Goal: Information Seeking & Learning: Learn about a topic

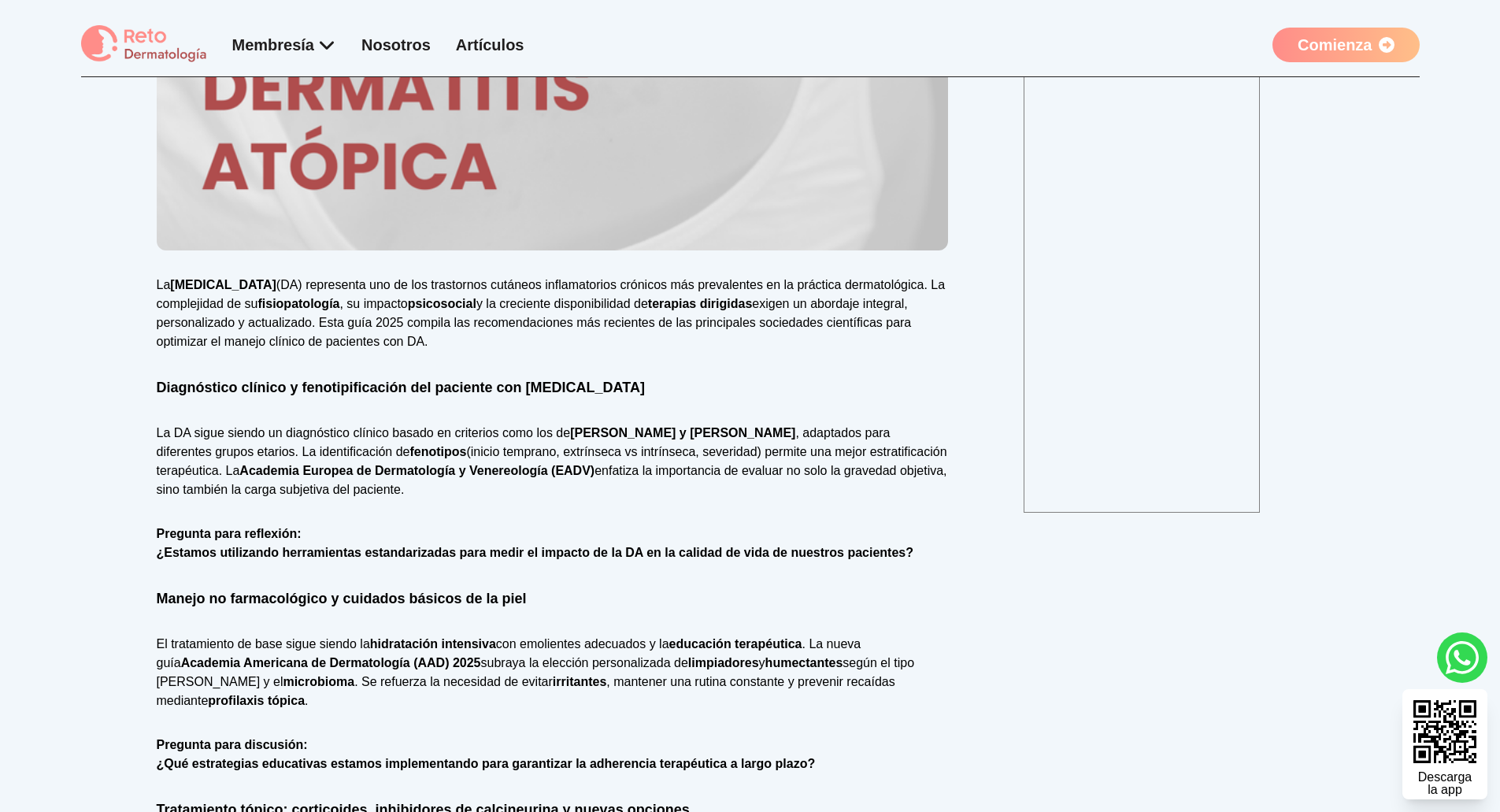
scroll to position [551, 0]
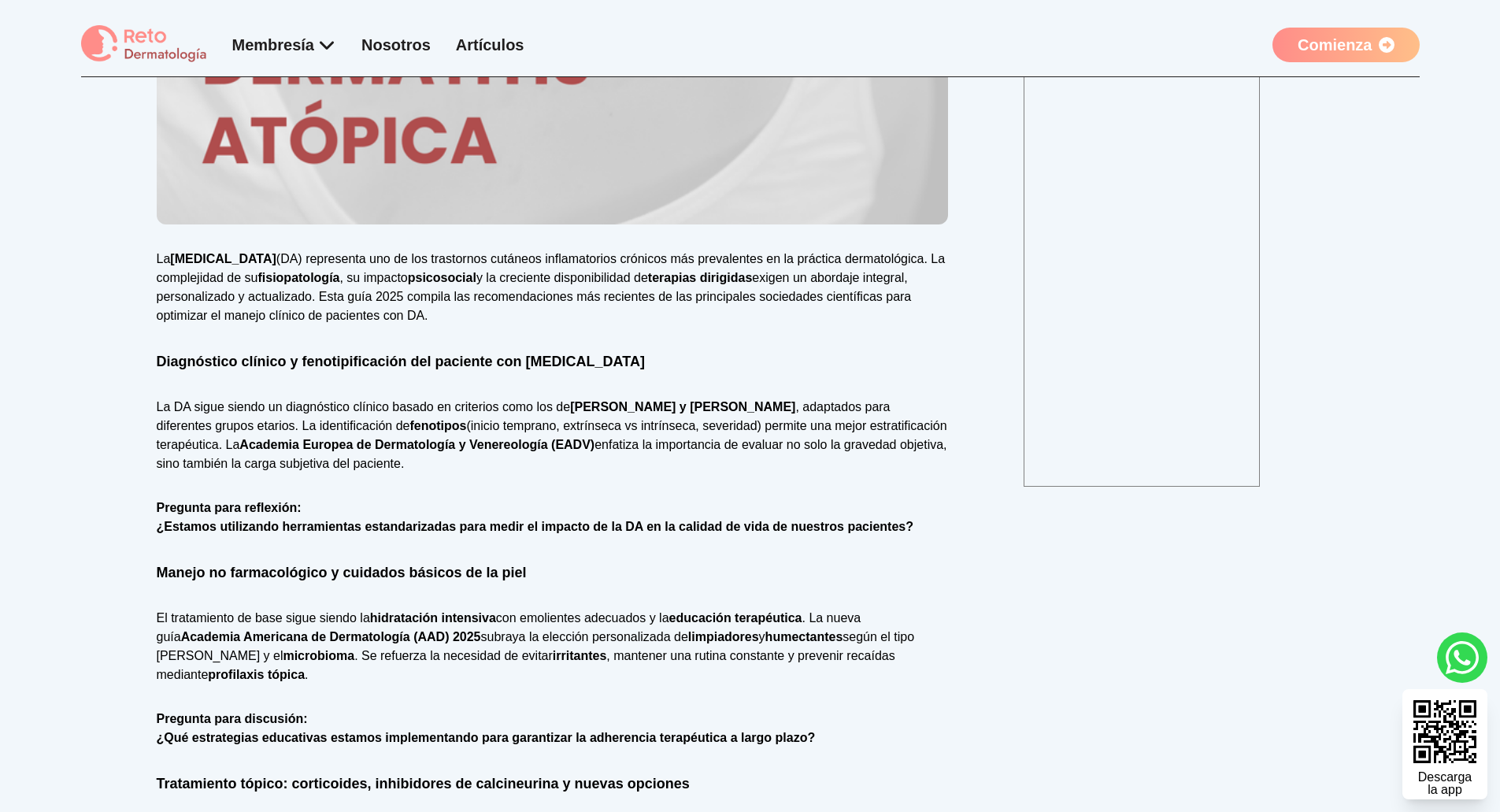
click at [303, 271] on strong "fisiopatología" at bounding box center [298, 277] width 82 height 13
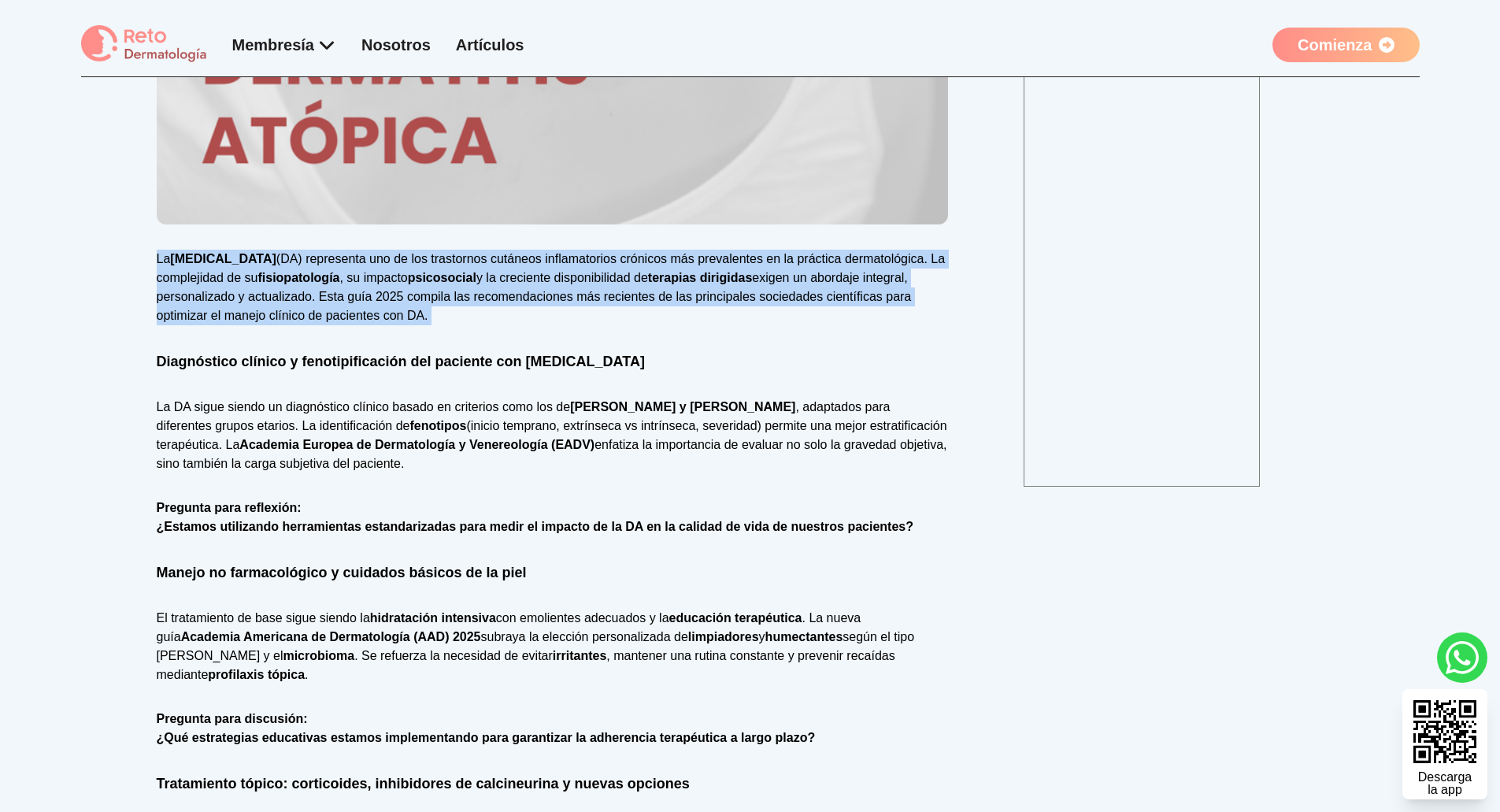
click at [303, 271] on strong "fisiopatología" at bounding box center [298, 277] width 82 height 13
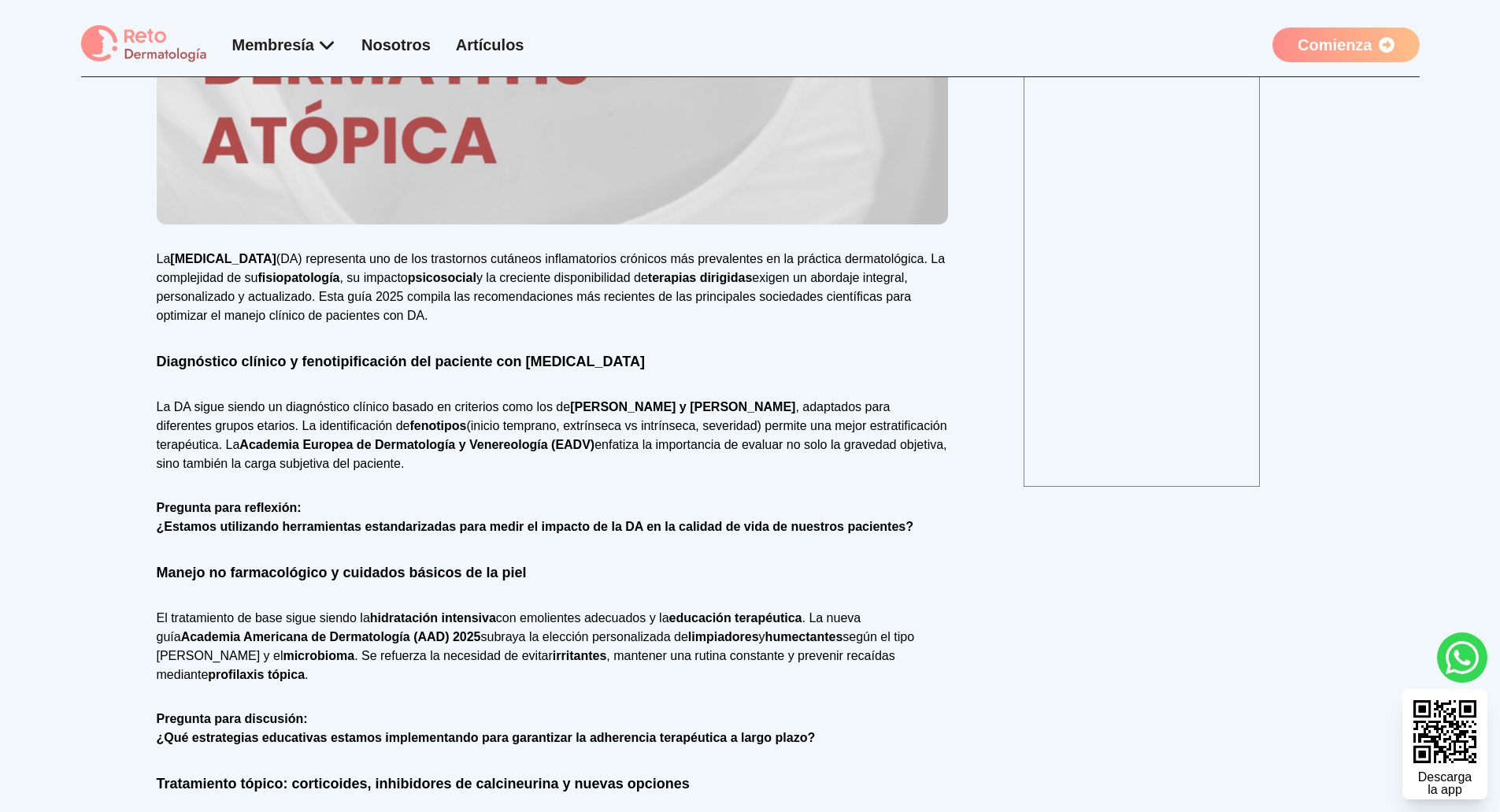
click at [293, 356] on h2 "Diagnóstico clínico y fenotipificación del paciente con [MEDICAL_DATA]" at bounding box center [553, 361] width 792 height 22
click at [282, 397] on p "La DA sigue siendo un diagnóstico clínico basado en criterios como los [PERSON_…" at bounding box center [553, 435] width 792 height 76
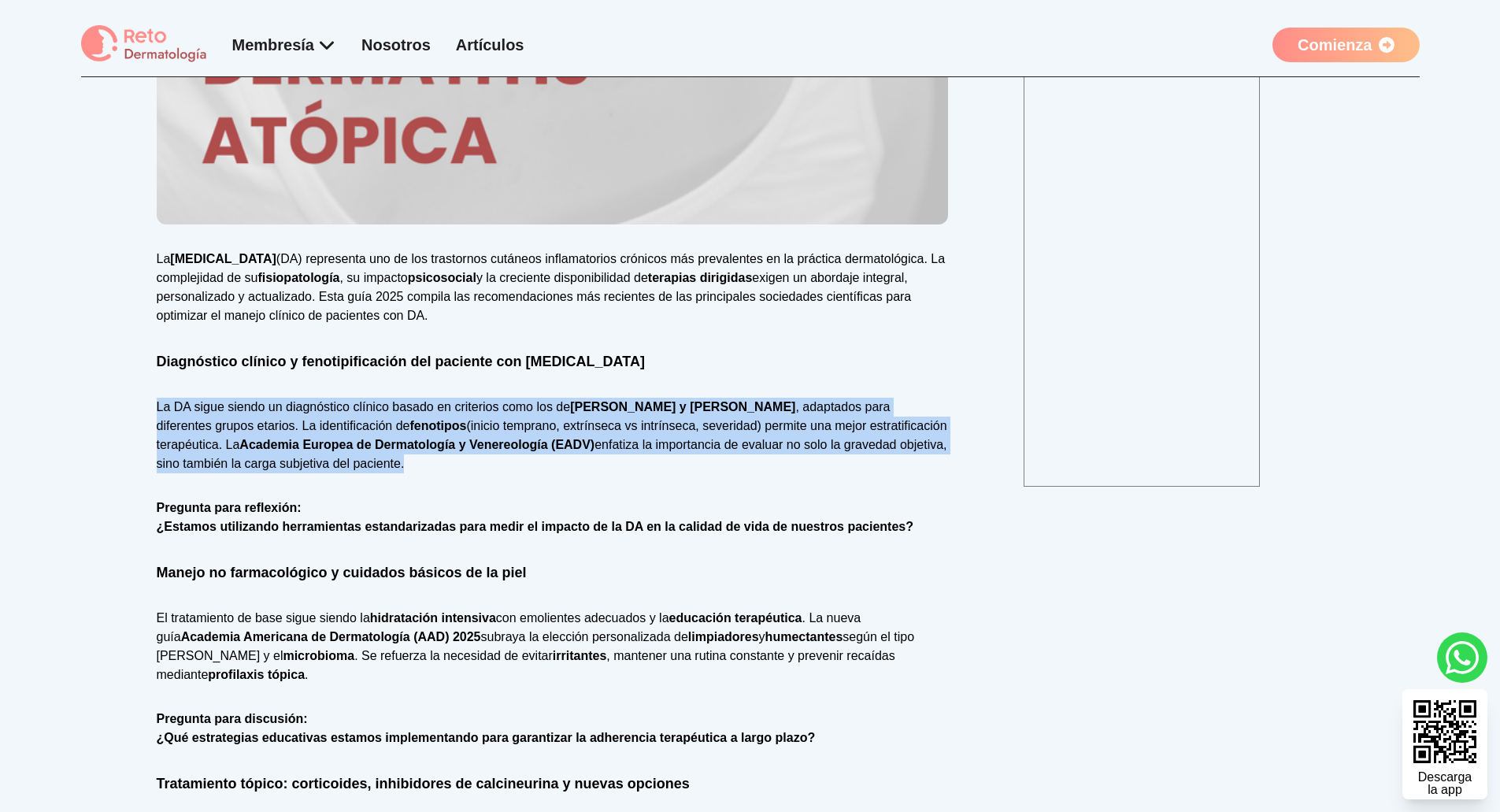
click at [282, 397] on p "La DA sigue siendo un diagnóstico clínico basado en criterios como los [PERSON_…" at bounding box center [553, 435] width 792 height 76
click at [286, 410] on p "La DA sigue siendo un diagnóstico clínico basado en criterios como los [PERSON_…" at bounding box center [553, 435] width 792 height 76
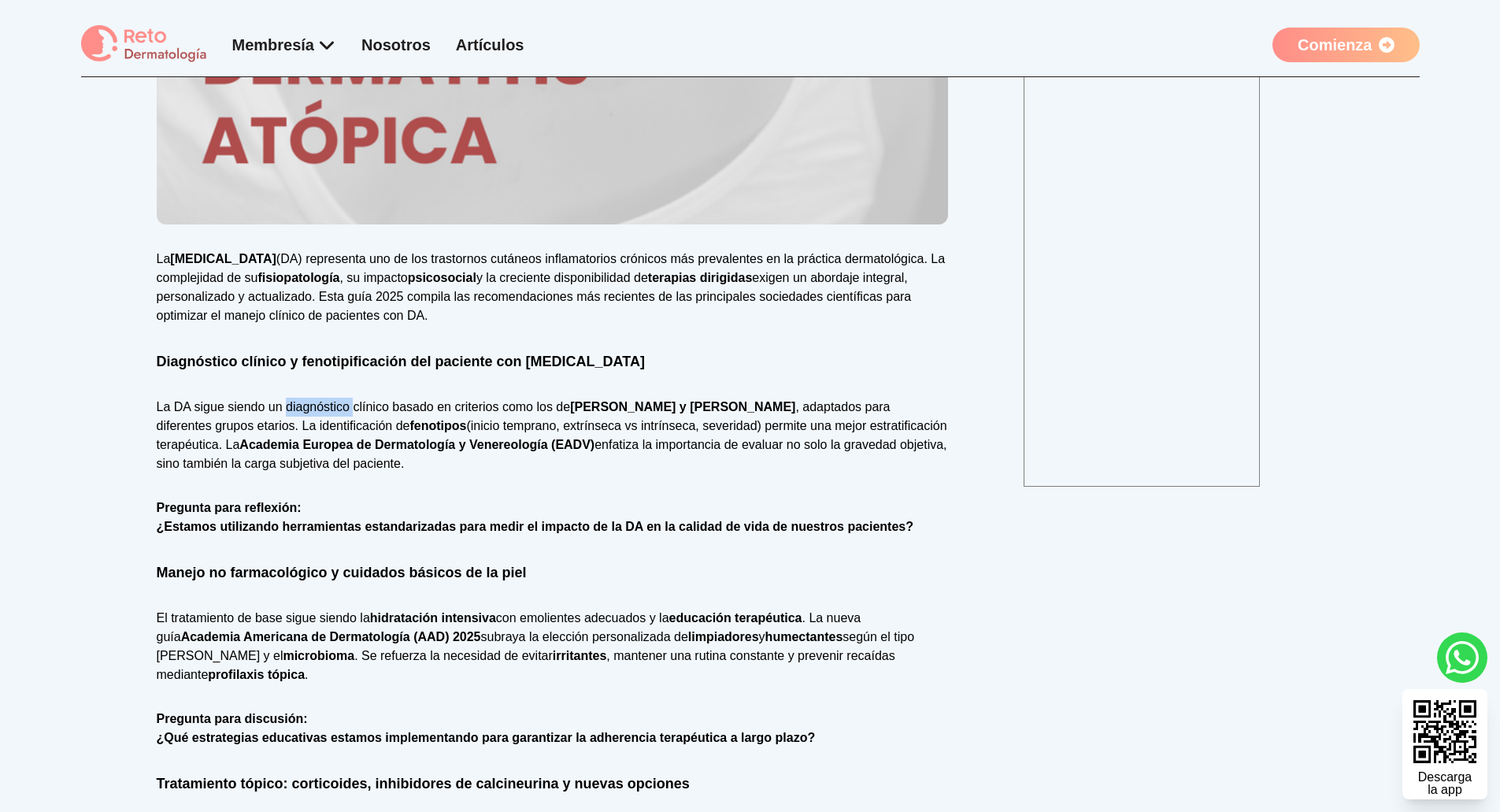
click at [286, 410] on p "La DA sigue siendo un diagnóstico clínico basado en criterios como los [PERSON_…" at bounding box center [553, 435] width 792 height 76
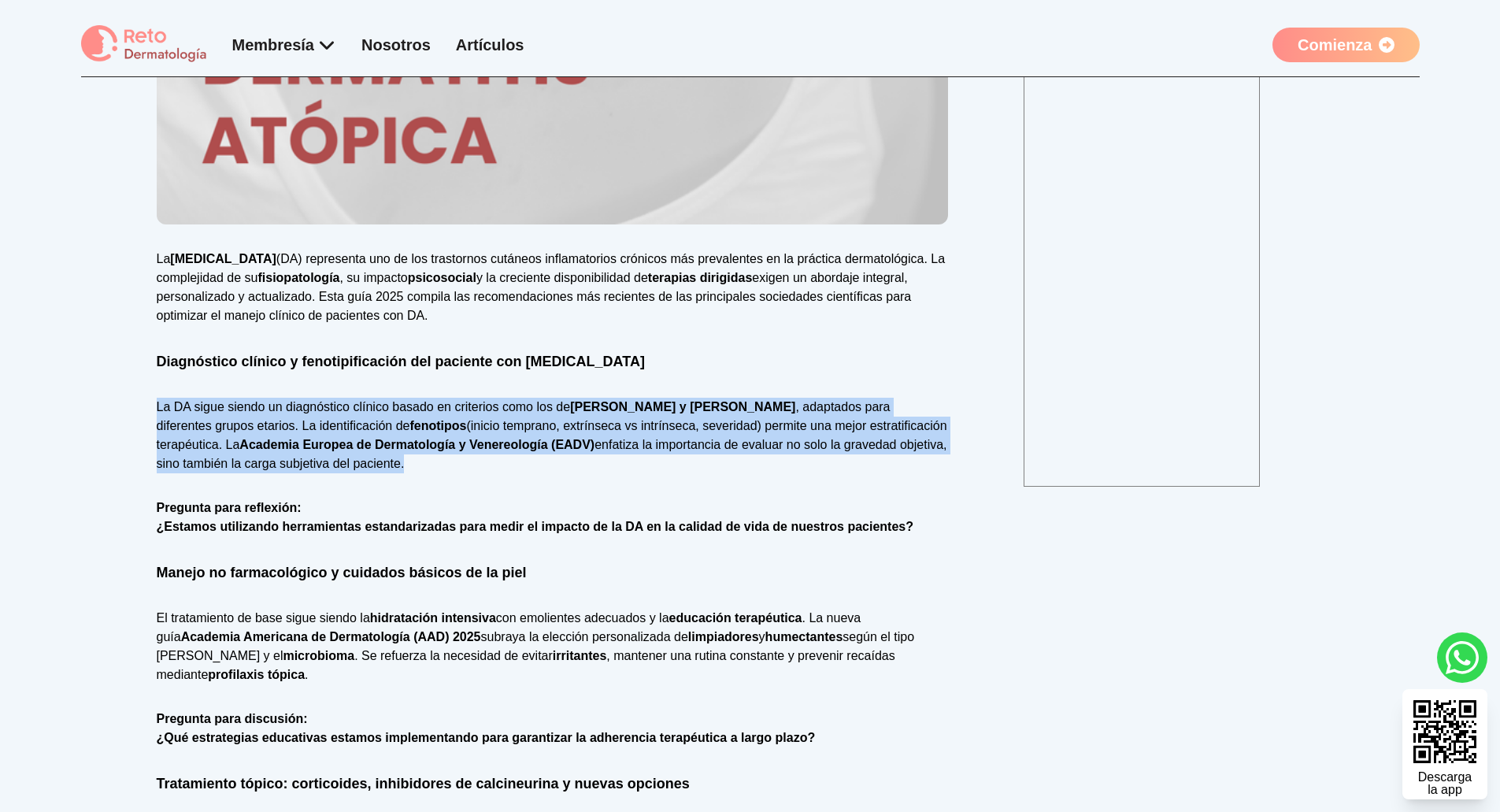
click at [286, 410] on p "La DA sigue siendo un diagnóstico clínico basado en criterios como los [PERSON_…" at bounding box center [553, 435] width 792 height 76
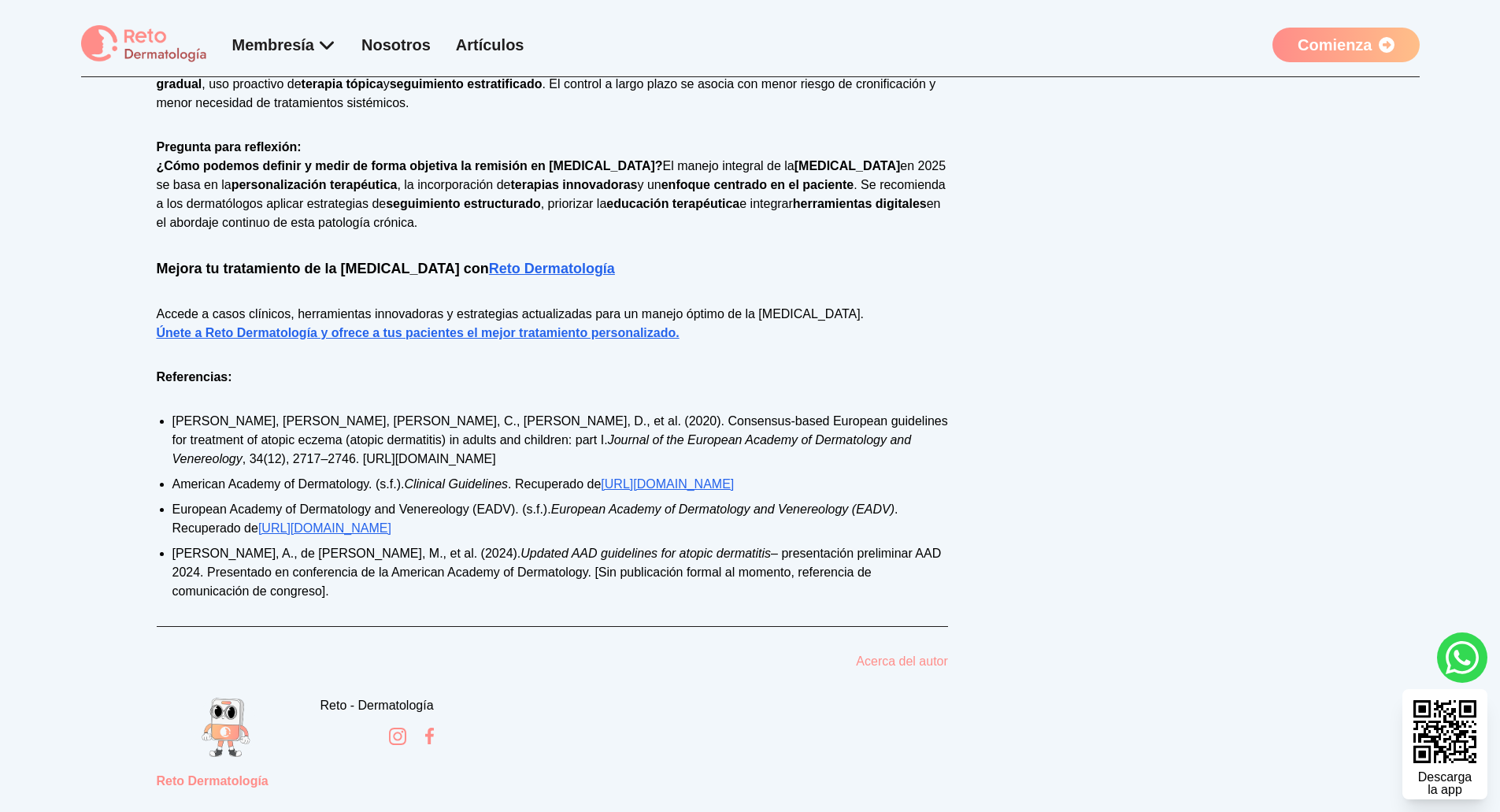
scroll to position [2047, 0]
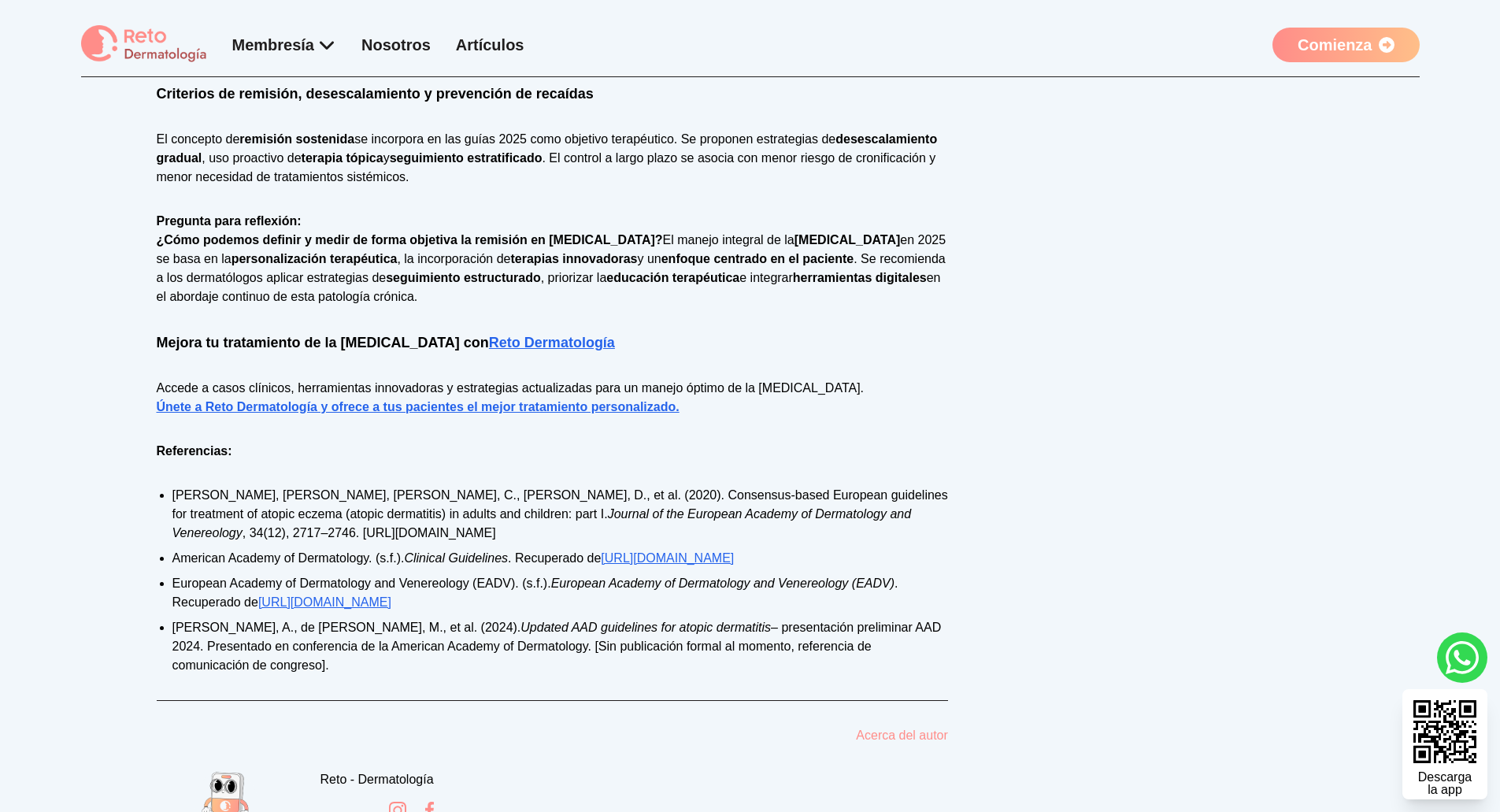
click at [326, 341] on strong "Mejora tu tratamiento de la [MEDICAL_DATA] con Reto Dermatología" at bounding box center [386, 342] width 458 height 16
click at [375, 248] on p "Pregunta para reflexión: ¿Cómo podemos definir y medir de forma objetiva la rem…" at bounding box center [553, 259] width 792 height 95
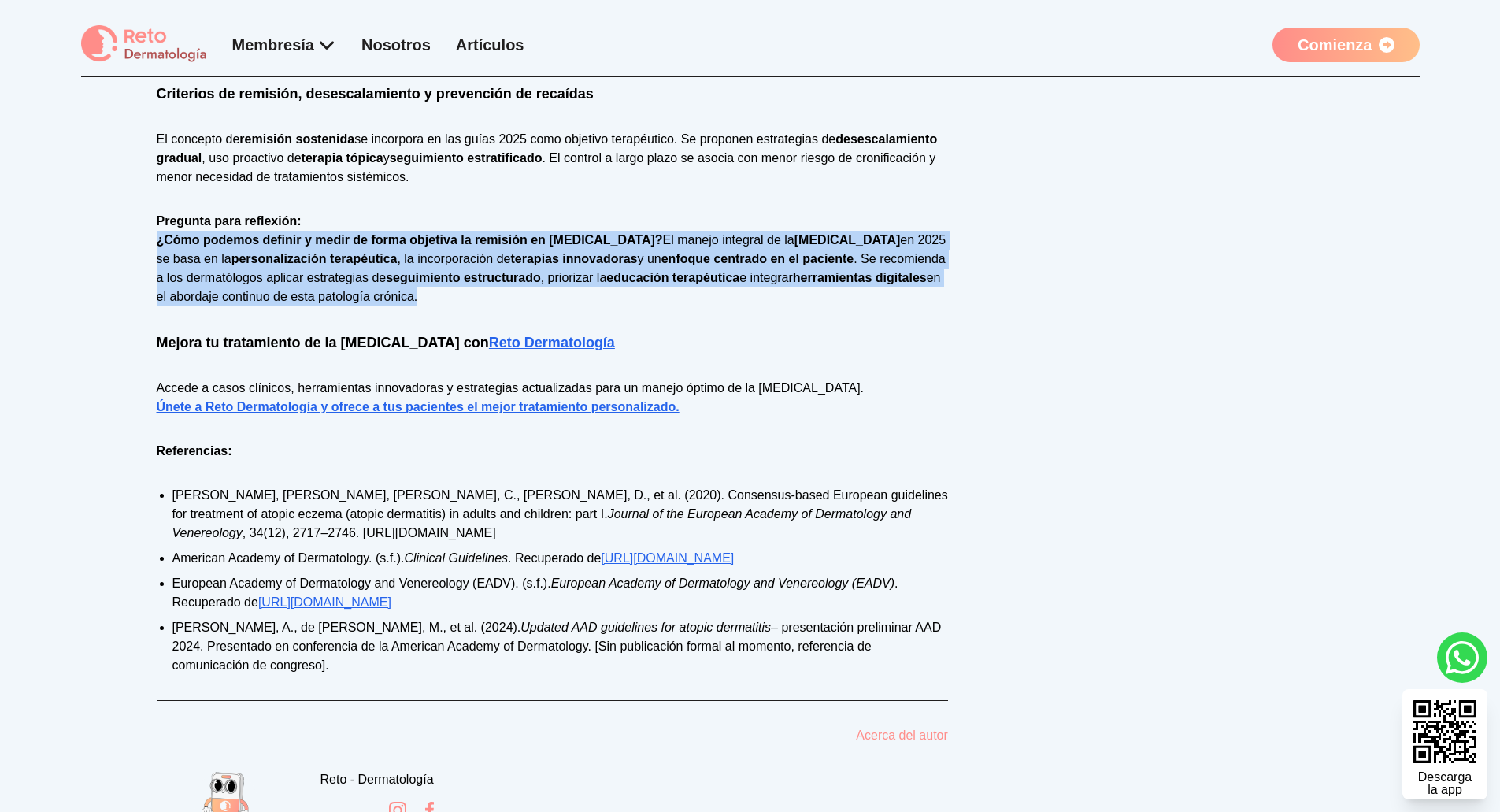
click at [375, 248] on p "Pregunta para reflexión: ¿Cómo podemos definir y medir de forma objetiva la rem…" at bounding box center [553, 259] width 792 height 95
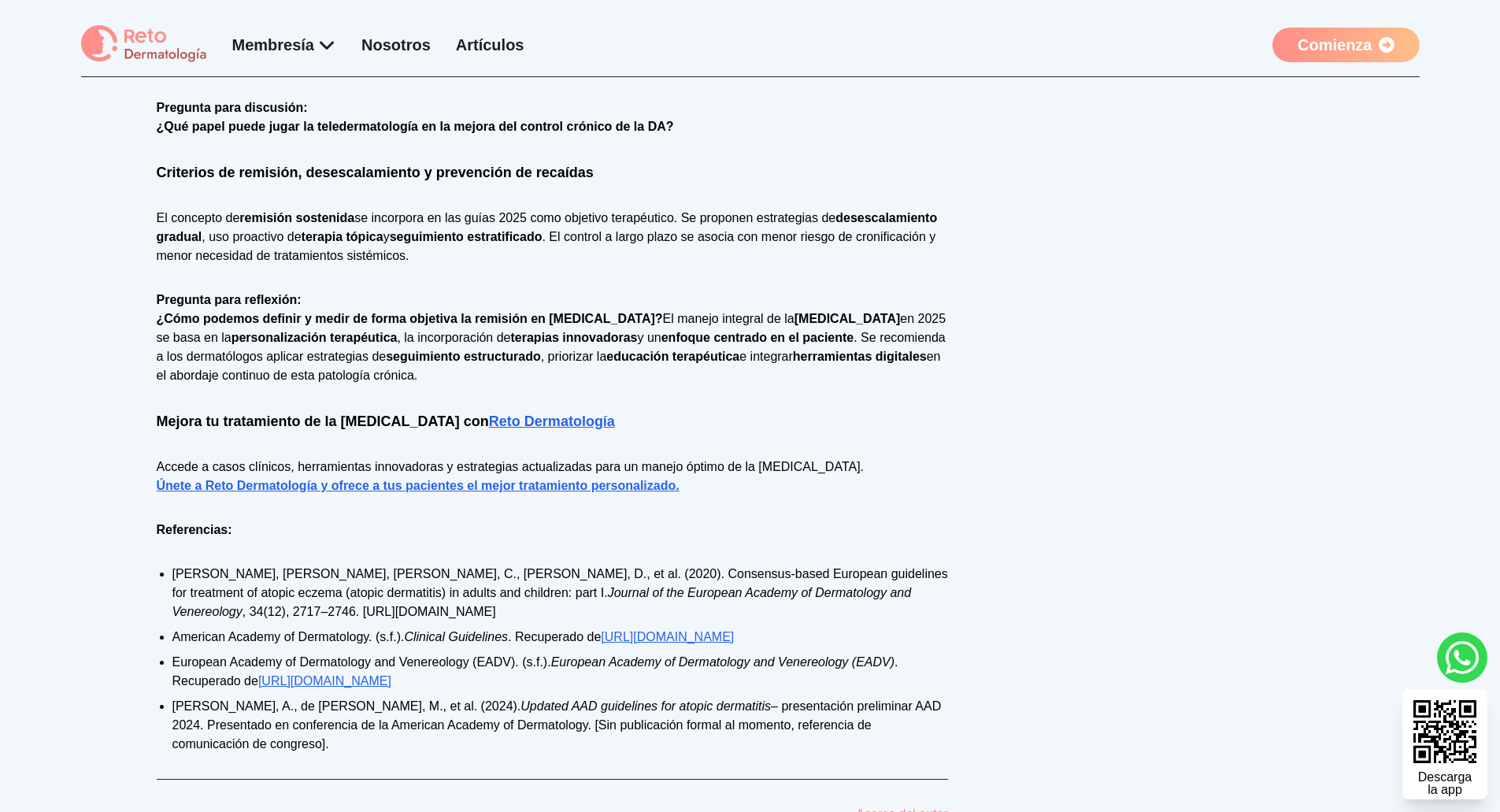
click at [251, 300] on strong "Pregunta para reflexión:" at bounding box center [229, 299] width 145 height 13
